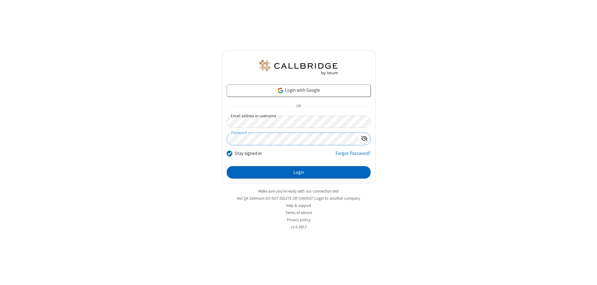
click at [298, 172] on button "Login" at bounding box center [299, 172] width 144 height 12
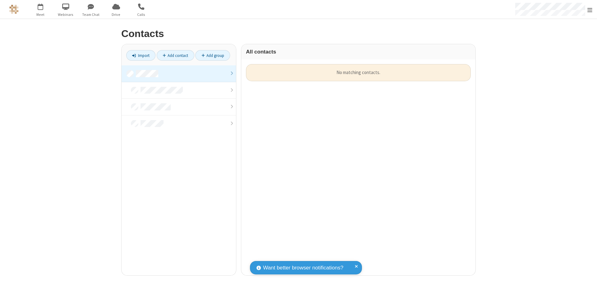
scroll to position [211, 229]
click at [179, 73] on link at bounding box center [179, 73] width 114 height 17
click at [175, 55] on link "Add contact" at bounding box center [176, 55] width 38 height 11
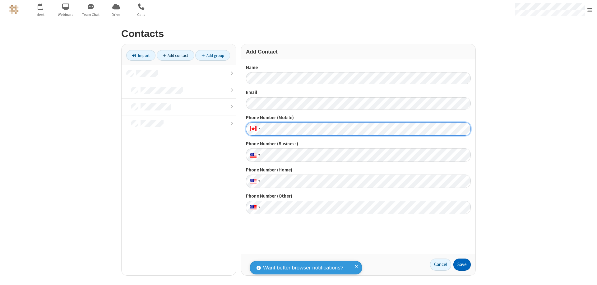
click at [462, 264] on button "Save" at bounding box center [461, 264] width 17 height 12
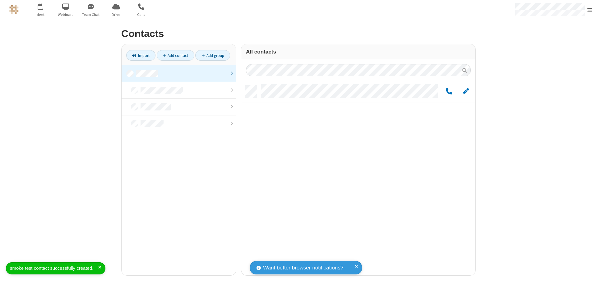
scroll to position [190, 229]
